Goal: Task Accomplishment & Management: Manage account settings

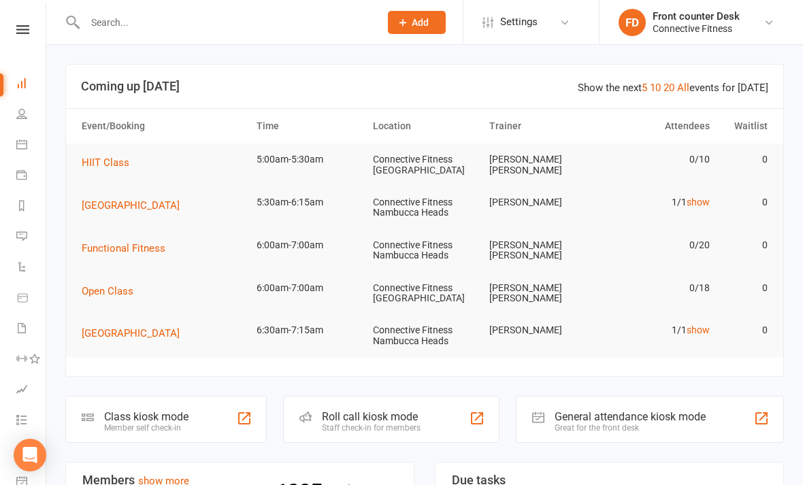
click at [118, 27] on input "text" at bounding box center [225, 22] width 289 height 19
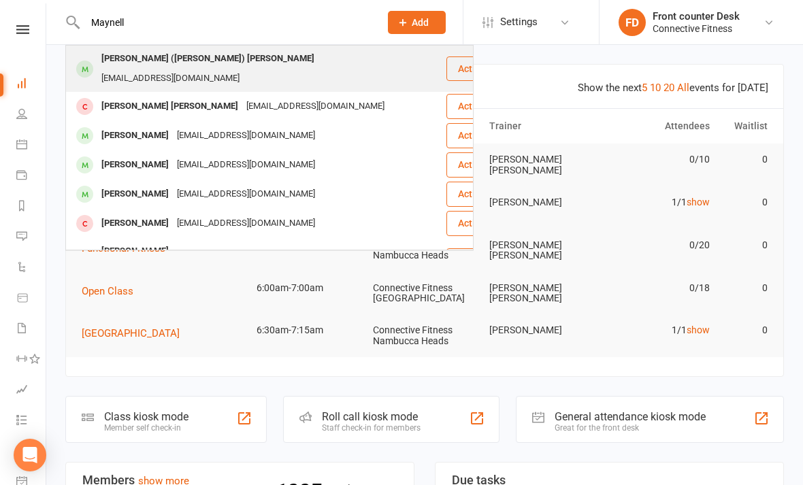
type input "Maynell"
click at [244, 69] on div "[EMAIL_ADDRESS][DOMAIN_NAME]" at bounding box center [170, 79] width 146 height 20
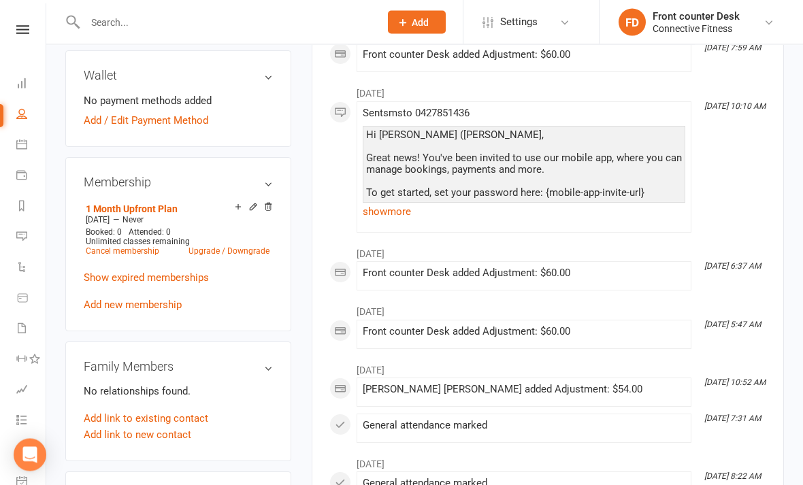
scroll to position [426, 0]
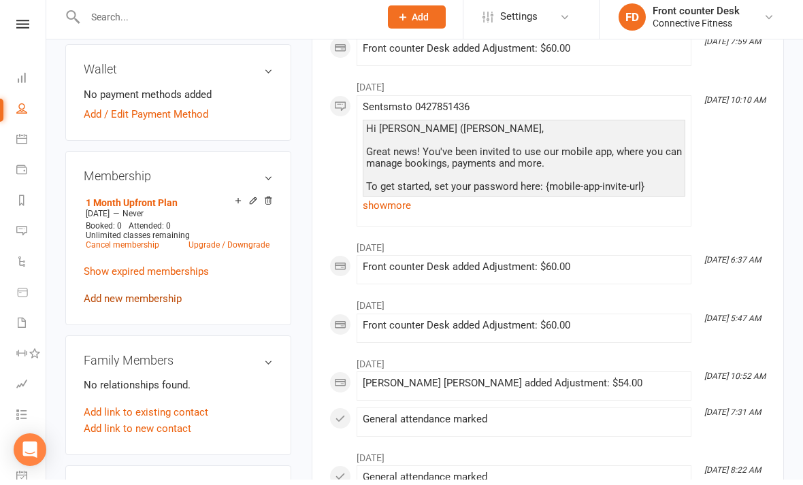
click at [159, 298] on link "Add new membership" at bounding box center [133, 304] width 98 height 12
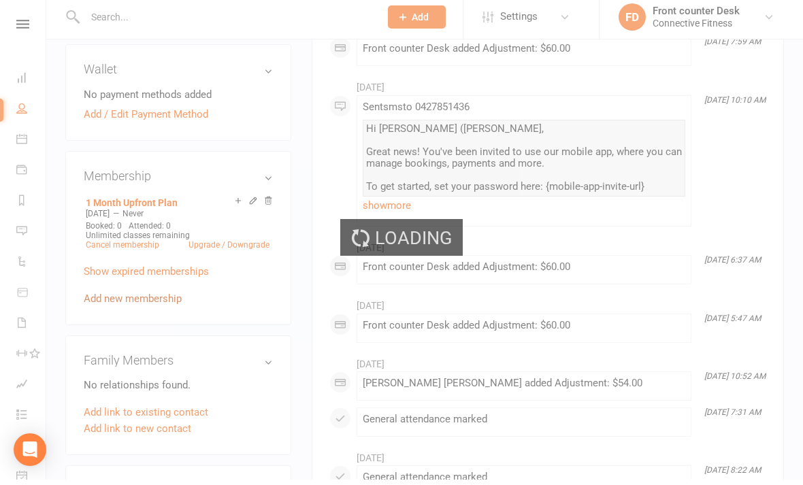
scroll to position [431, 0]
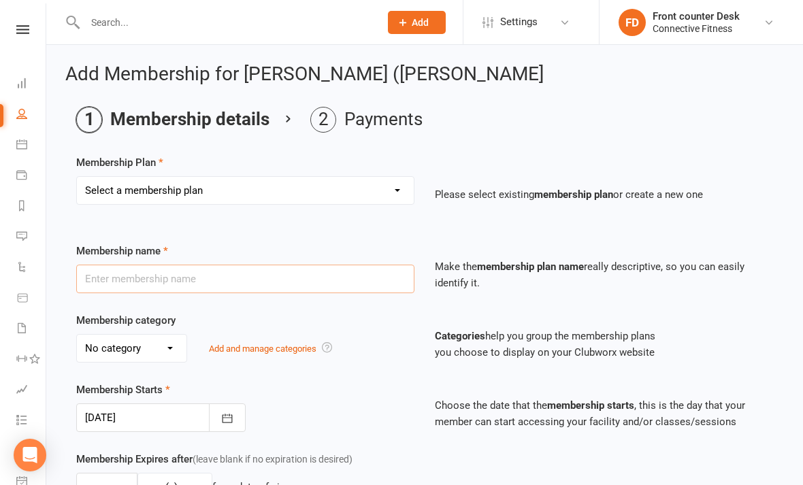
click at [189, 278] on input "text" at bounding box center [245, 279] width 338 height 29
click at [244, 278] on input "text" at bounding box center [245, 279] width 338 height 29
click at [357, 188] on select "Select a membership plan Full time Student aged [DEMOGRAPHIC_DATA]-18yrs Senior…" at bounding box center [245, 190] width 337 height 27
select select "7"
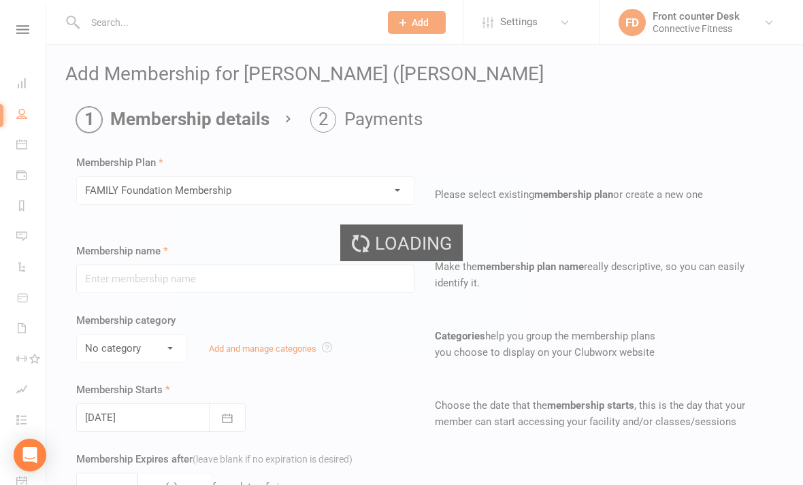
type input "FAMILY Foundation Membership"
select select "3"
type input "0"
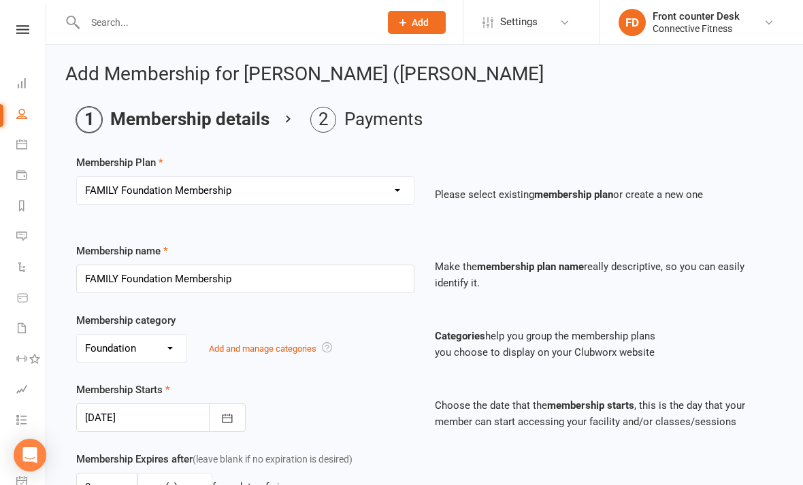
click at [394, 188] on select "Select a membership plan Full time Student aged [DEMOGRAPHIC_DATA]-18yrs Senior…" at bounding box center [245, 190] width 337 height 27
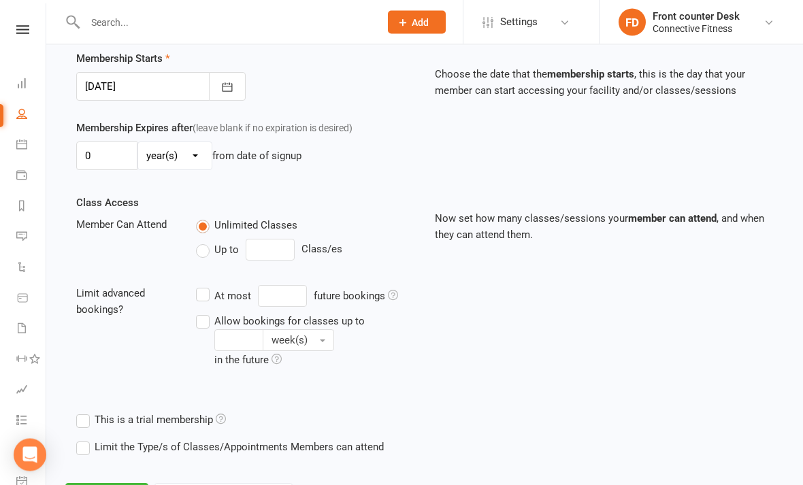
scroll to position [331, 0]
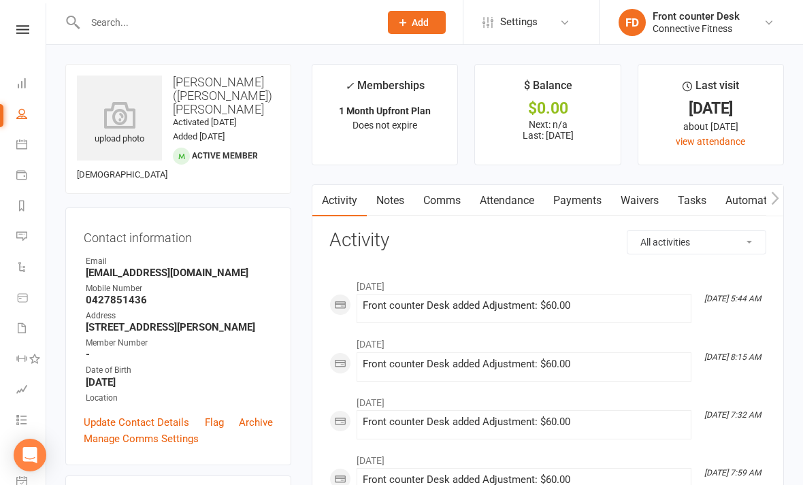
click at [595, 207] on link "Payments" at bounding box center [577, 200] width 67 height 31
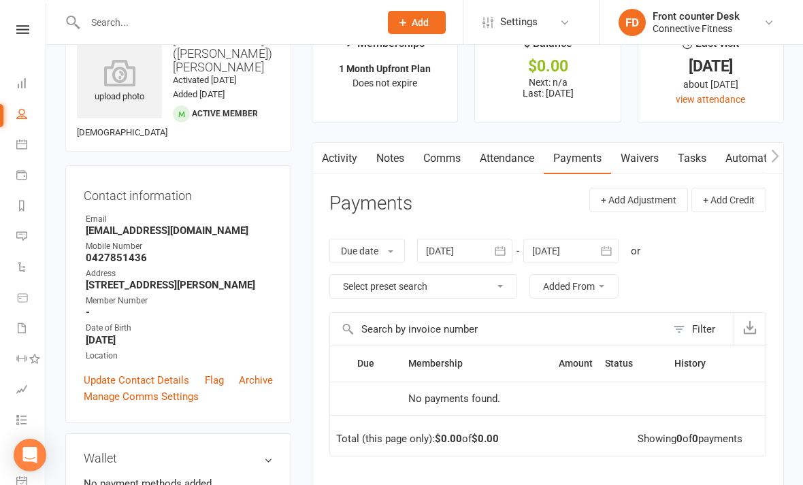
scroll to position [44, 0]
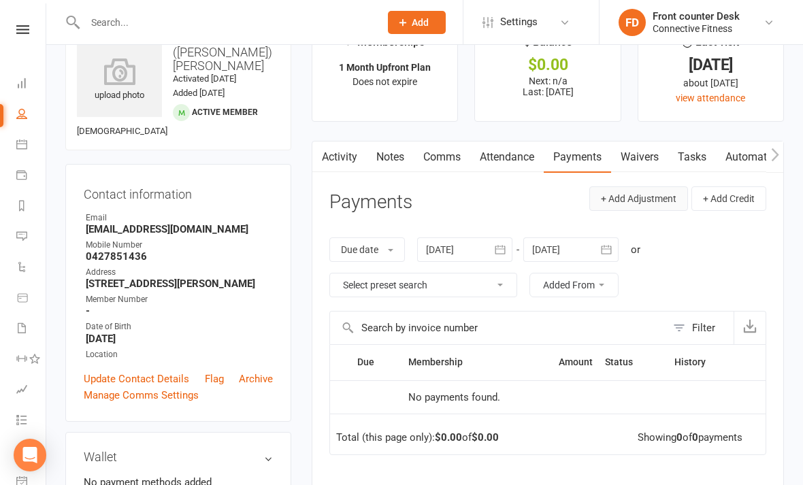
click at [663, 197] on button "+ Add Adjustment" at bounding box center [638, 198] width 99 height 25
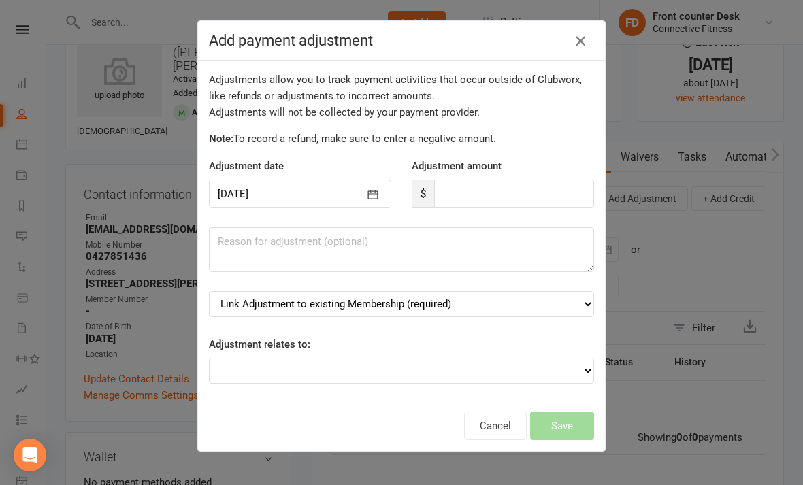
click at [583, 44] on icon "button" at bounding box center [580, 41] width 16 height 16
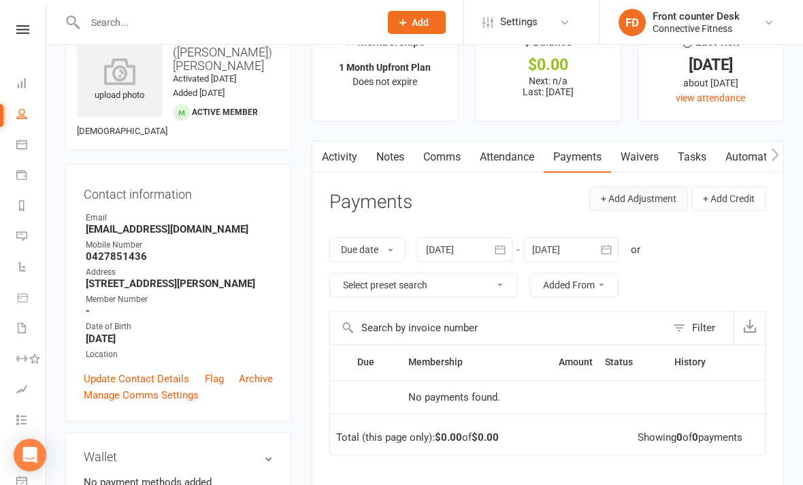
click at [651, 193] on button "+ Add Adjustment" at bounding box center [638, 198] width 99 height 25
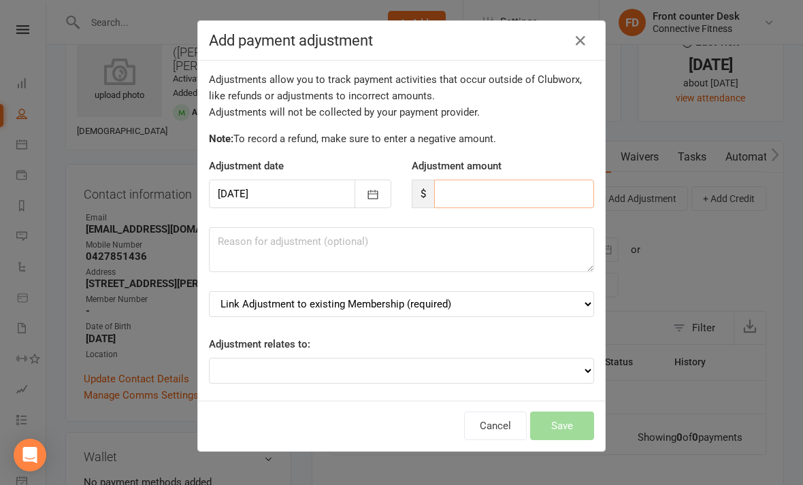
click at [546, 193] on input "number" at bounding box center [514, 194] width 160 height 29
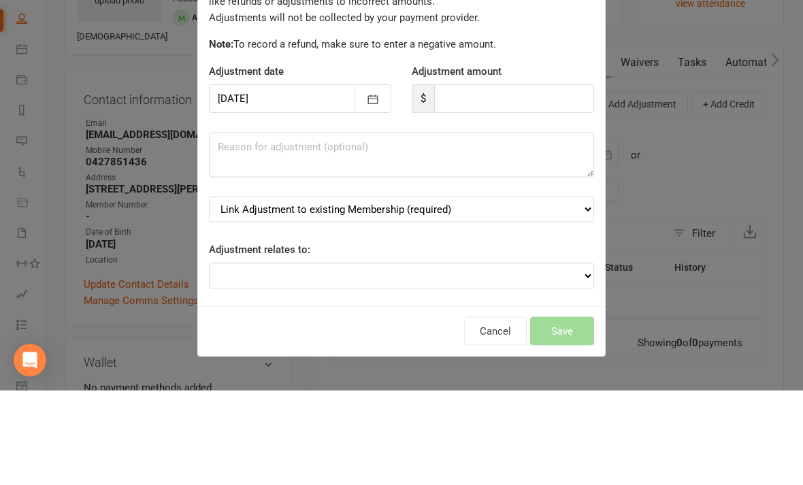
scroll to position [139, 0]
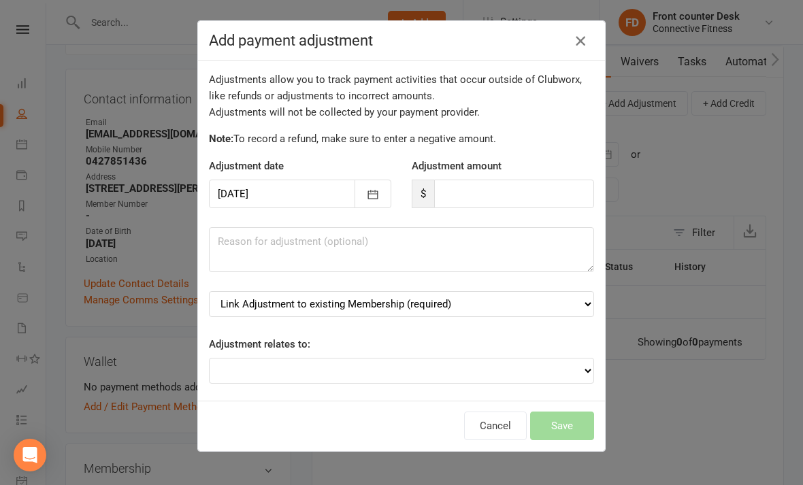
click at [578, 46] on icon "button" at bounding box center [580, 41] width 16 height 16
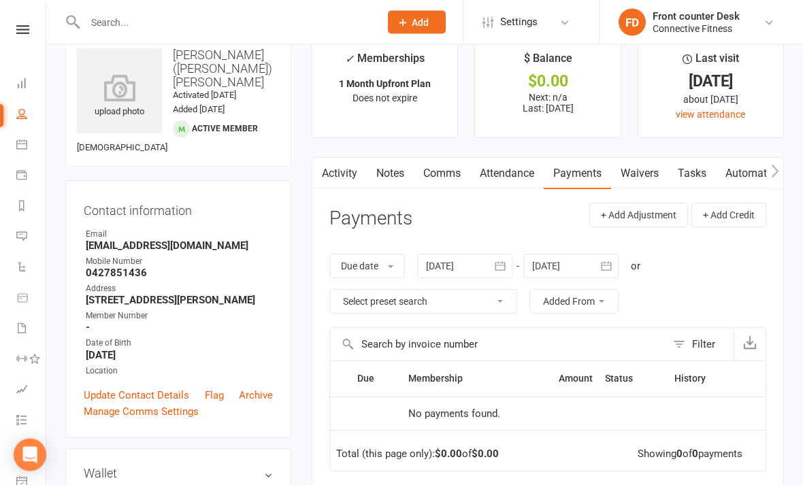
scroll to position [0, 0]
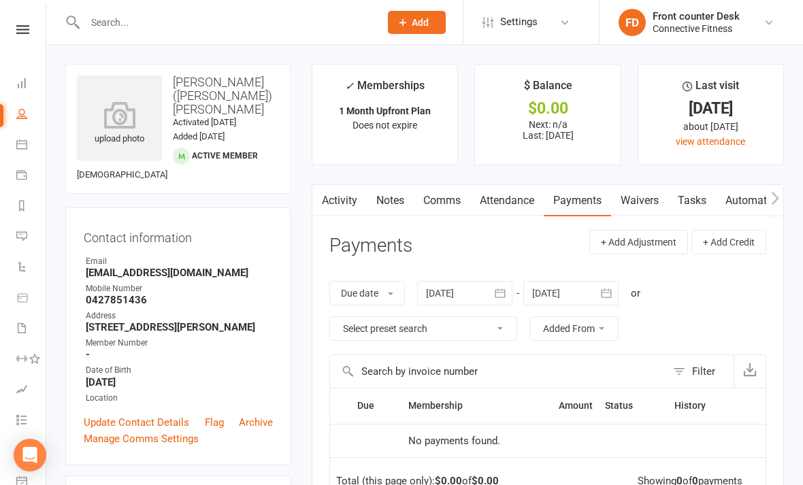
click at [523, 209] on link "Attendance" at bounding box center [507, 200] width 74 height 31
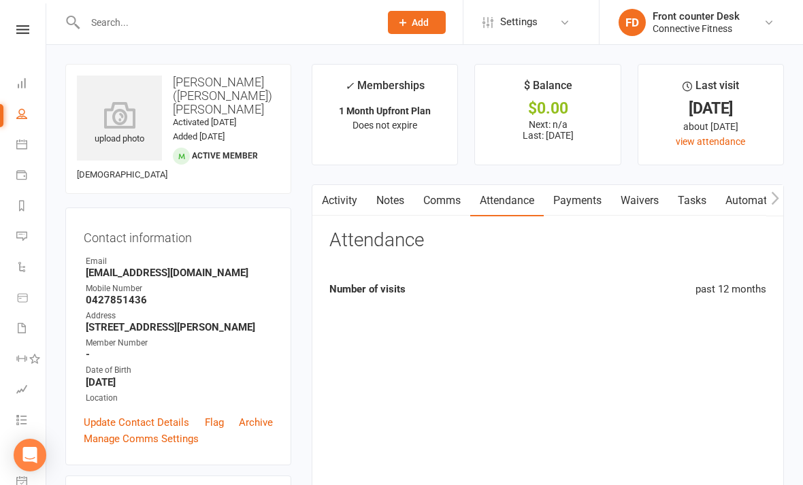
click at [583, 200] on link "Payments" at bounding box center [577, 200] width 67 height 31
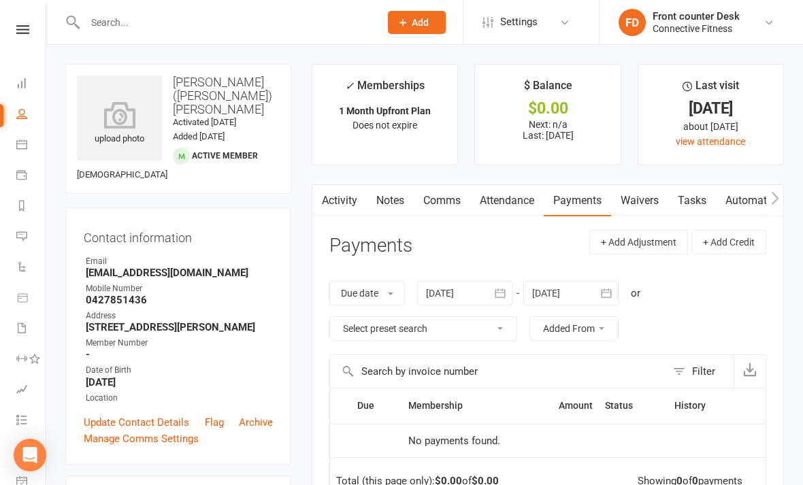
click at [659, 199] on link "Waivers" at bounding box center [639, 200] width 57 height 31
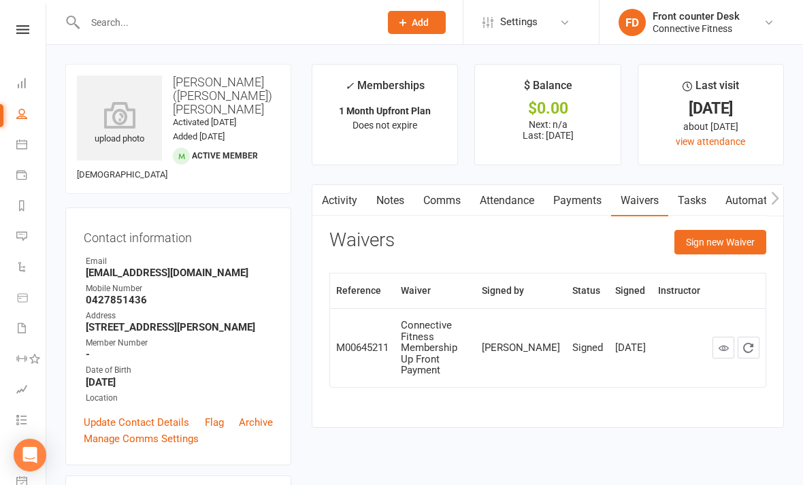
click at [693, 199] on link "Tasks" at bounding box center [692, 200] width 48 height 31
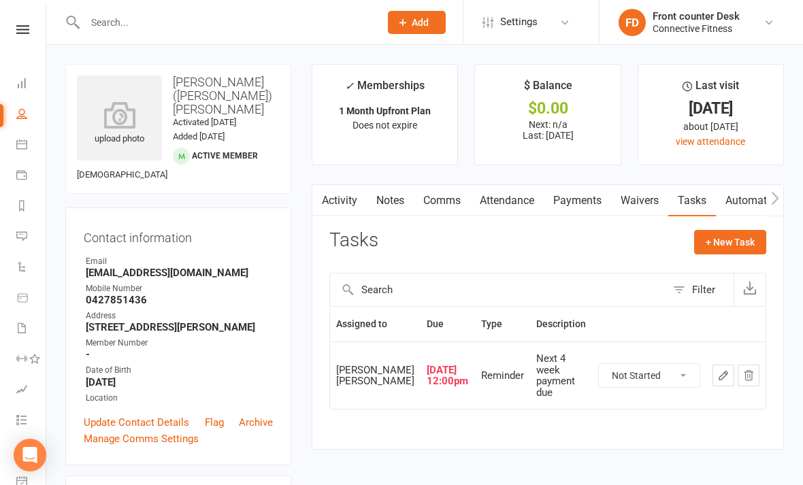
click at [567, 195] on link "Payments" at bounding box center [577, 200] width 67 height 31
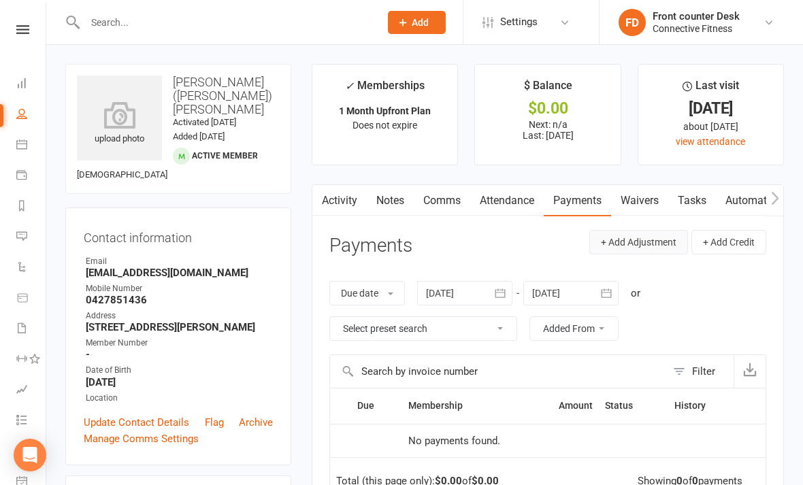
click at [662, 238] on button "+ Add Adjustment" at bounding box center [638, 242] width 99 height 25
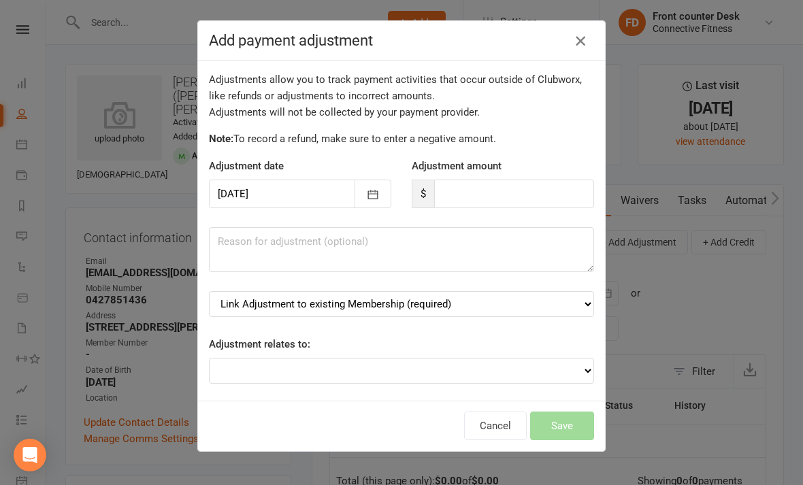
click at [588, 45] on icon "button" at bounding box center [580, 41] width 16 height 16
